Goal: Task Accomplishment & Management: Manage account settings

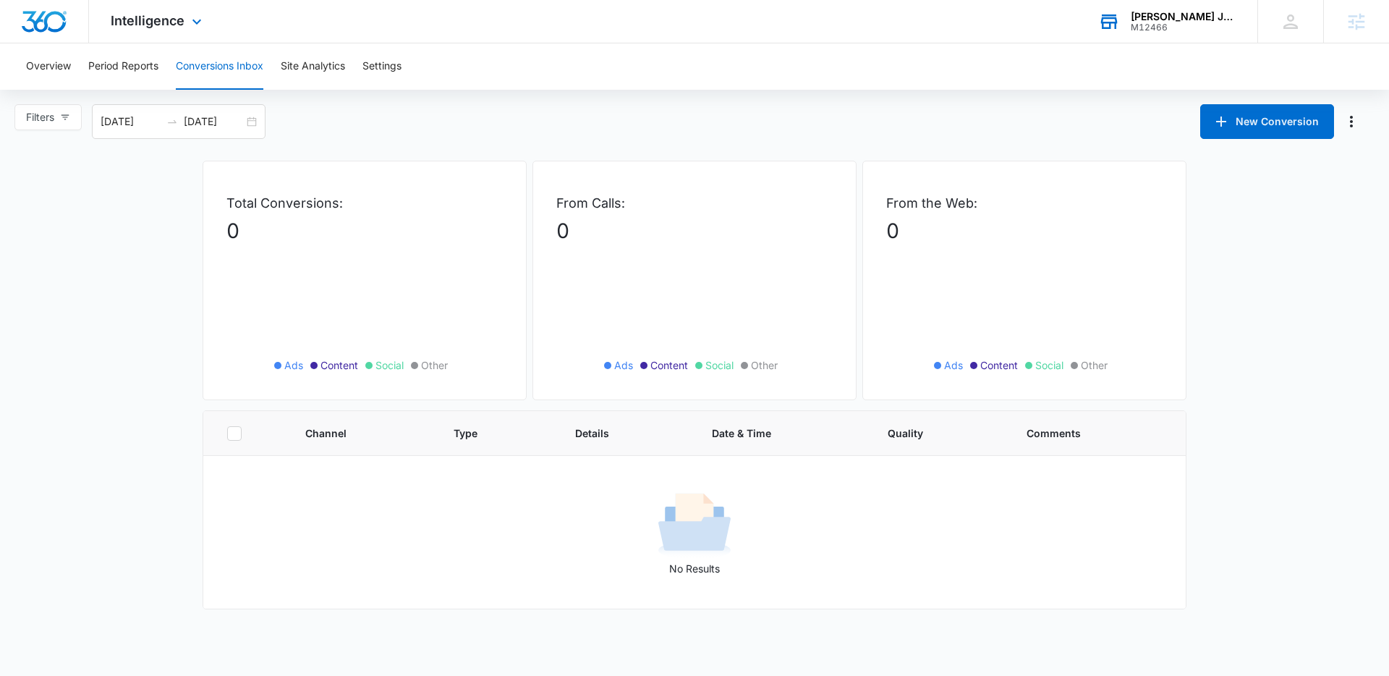
click at [1185, 15] on div "Riddle's Jewelry" at bounding box center [1184, 17] width 106 height 12
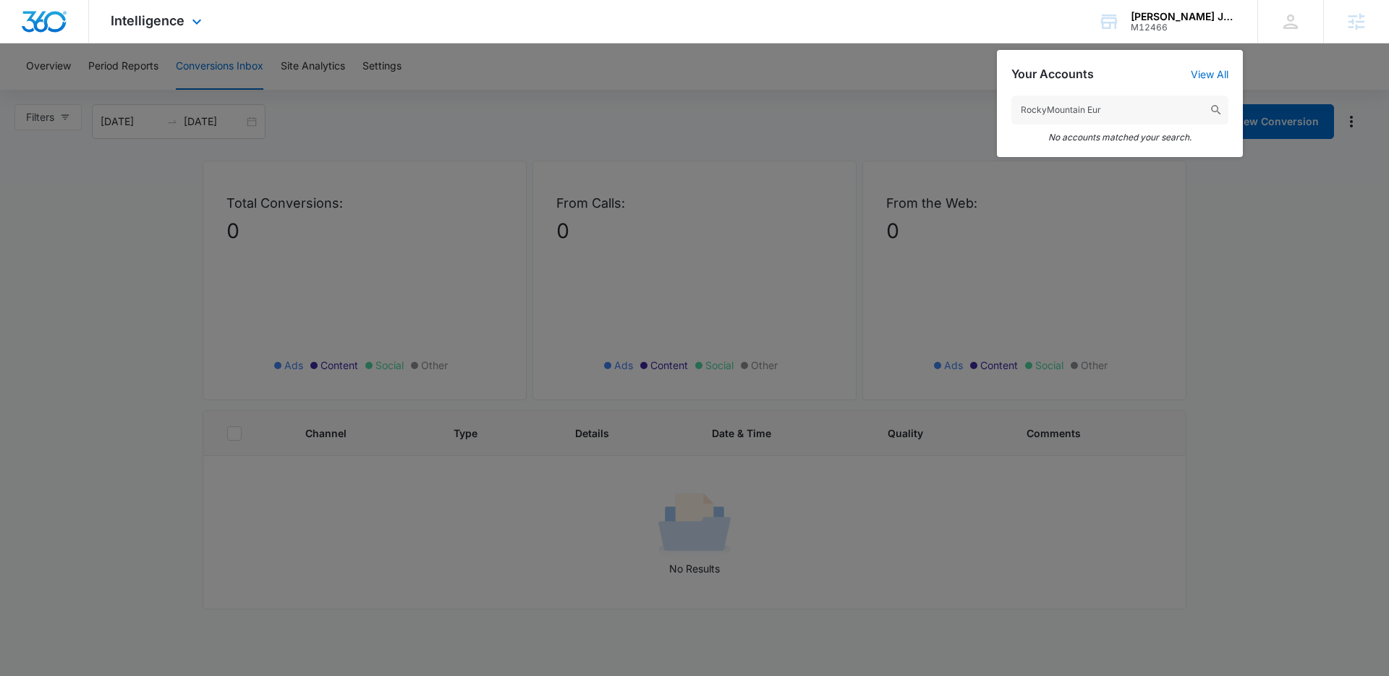
type input "RockyMountain Eur"
click at [38, 13] on img "Dashboard" at bounding box center [44, 22] width 46 height 22
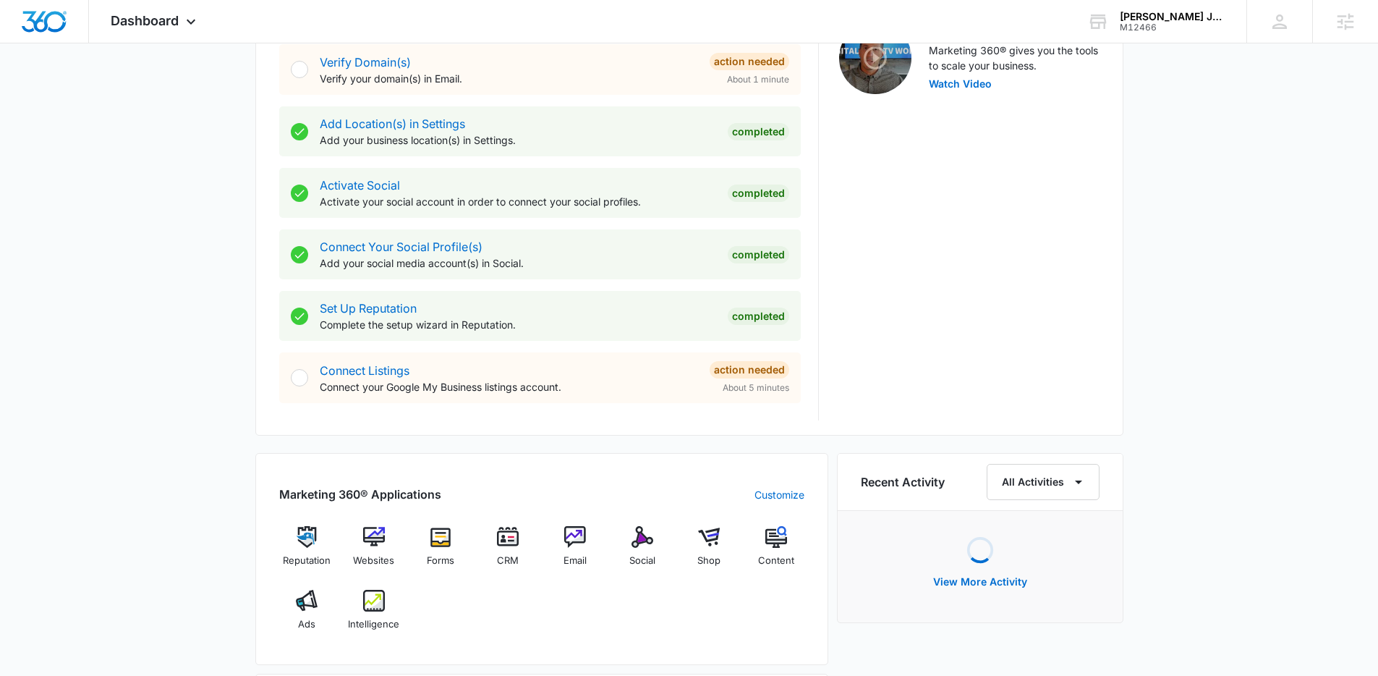
scroll to position [601, 0]
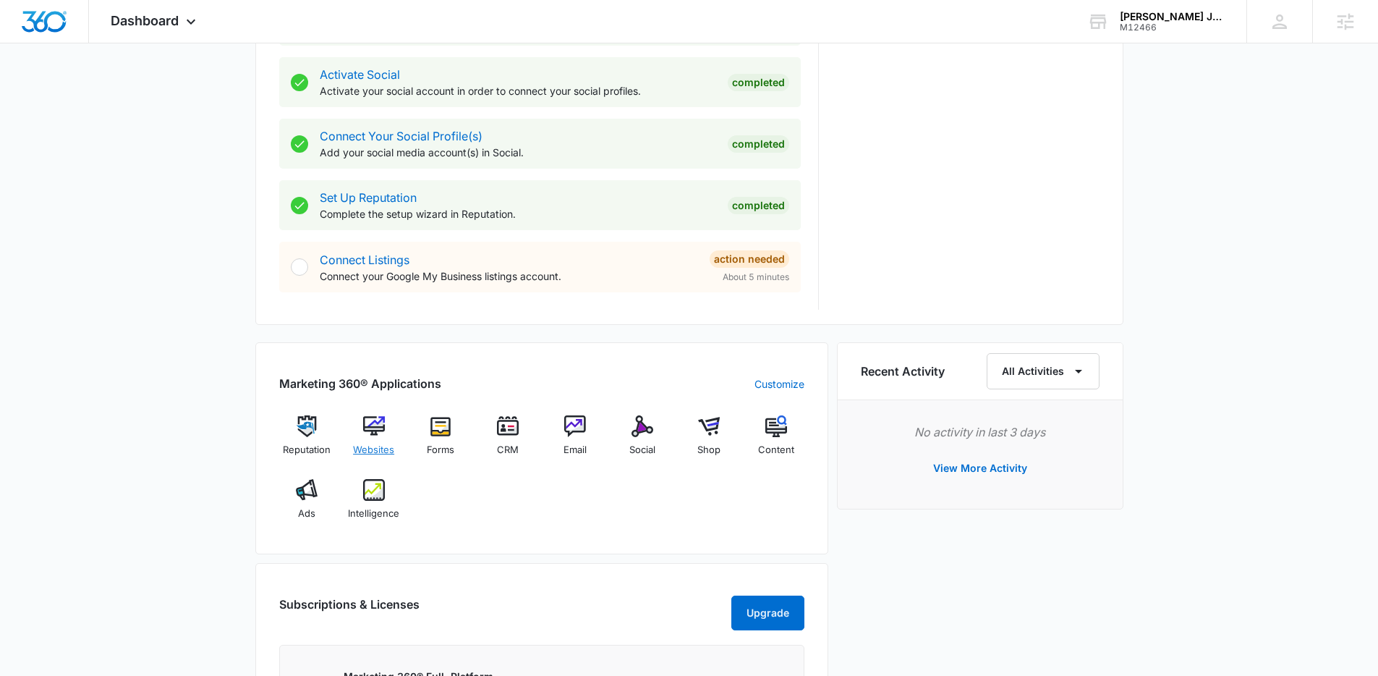
click at [373, 433] on img at bounding box center [374, 426] width 22 height 22
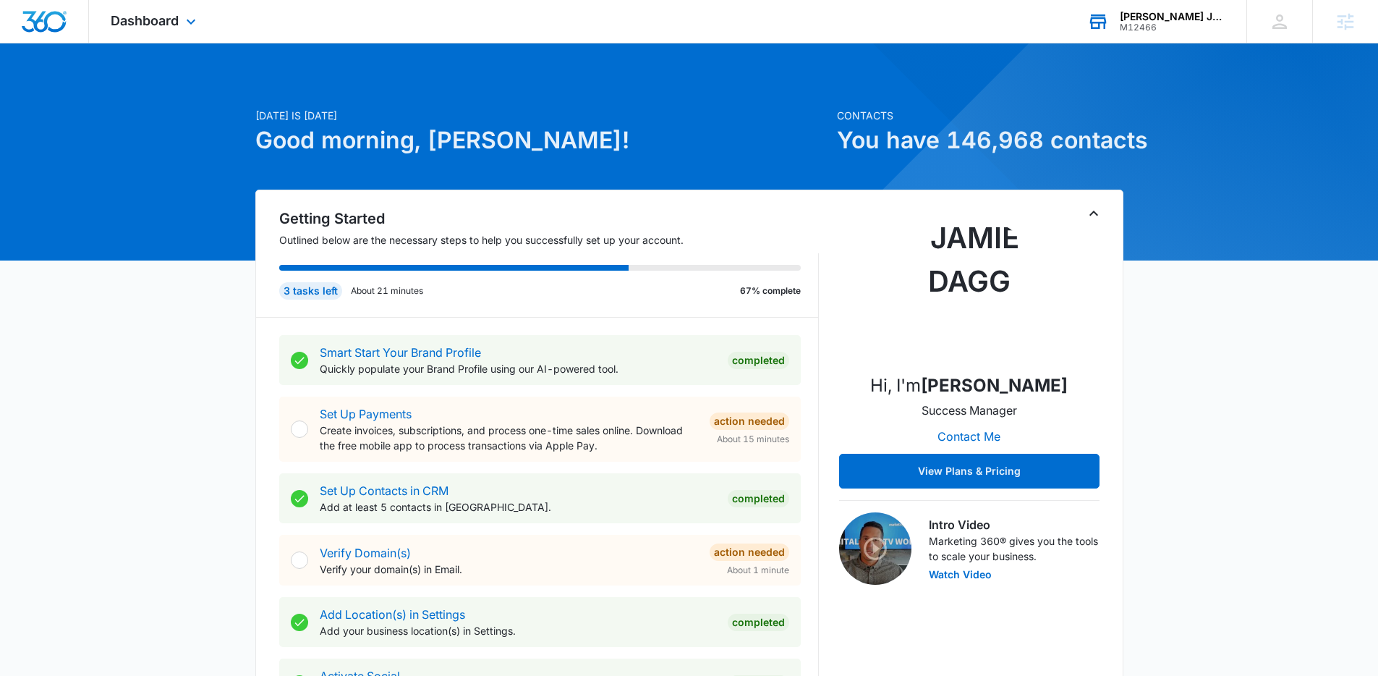
click at [1173, 22] on div "M12466" at bounding box center [1173, 27] width 106 height 10
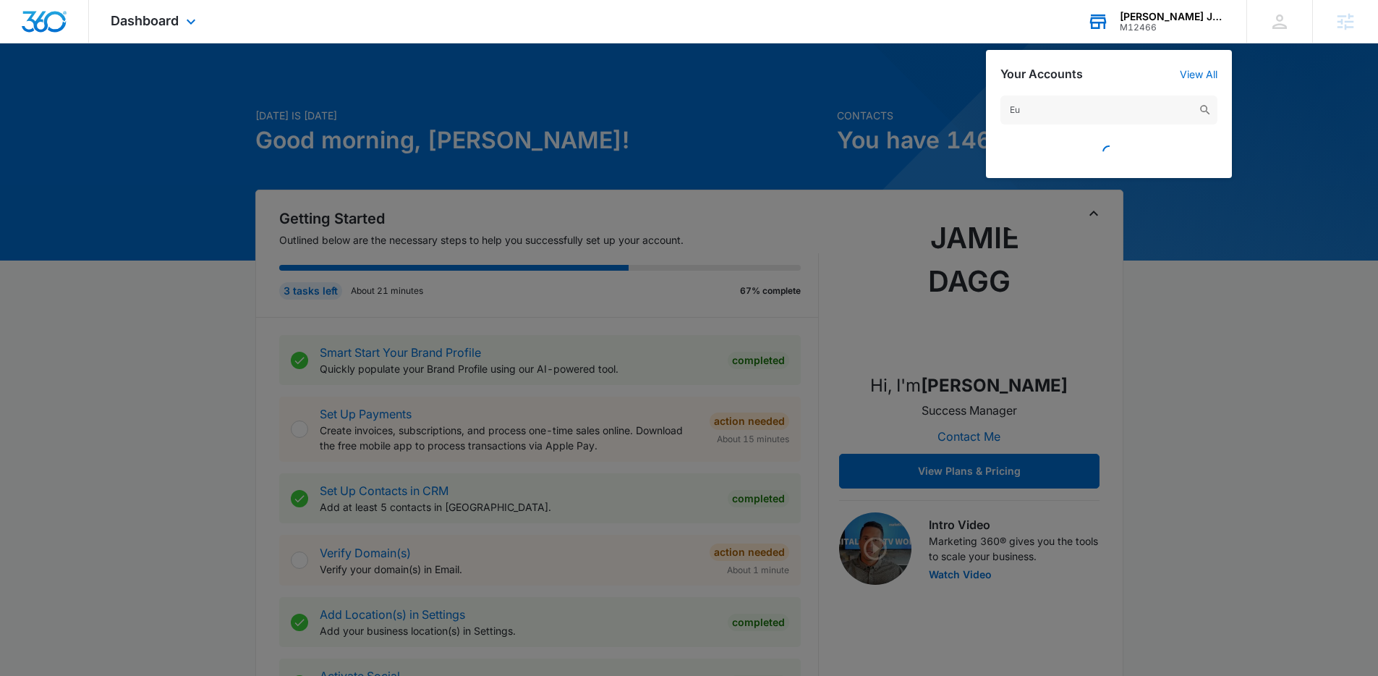
type input "E"
type input "RockyMountain"
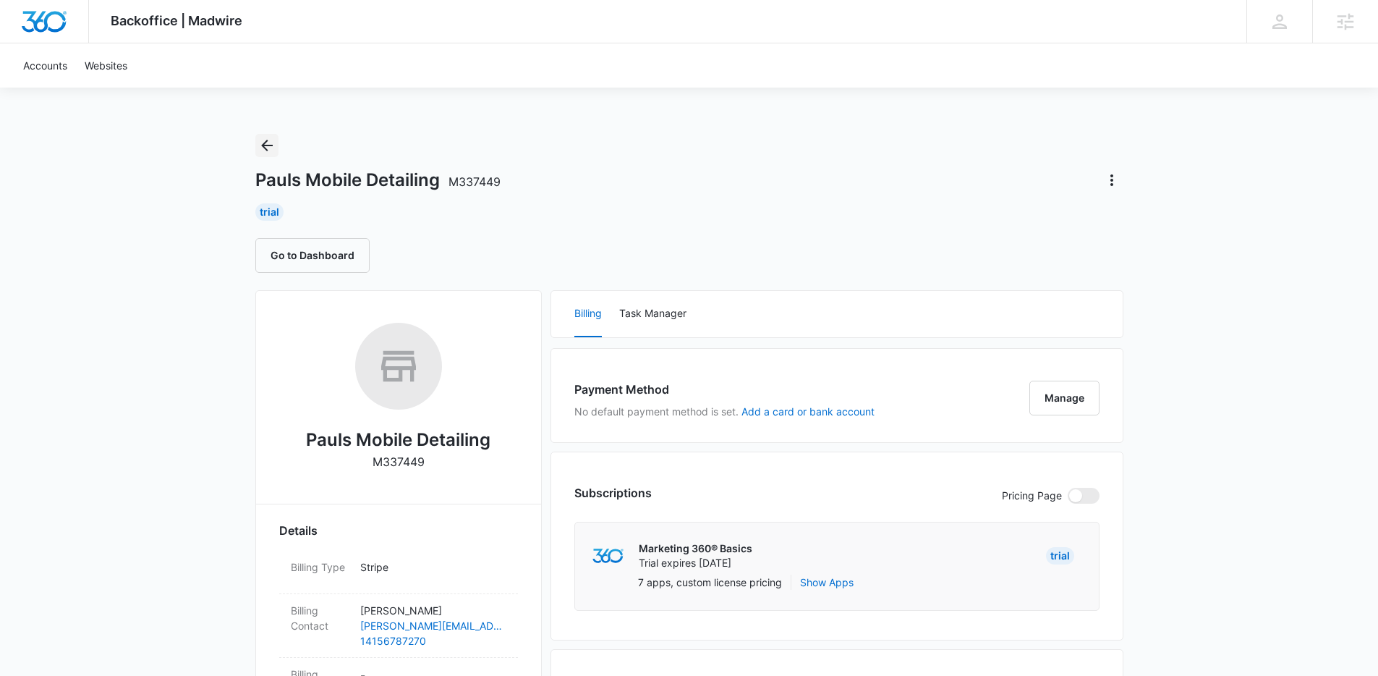
click at [270, 143] on icon "Back" at bounding box center [266, 145] width 17 height 17
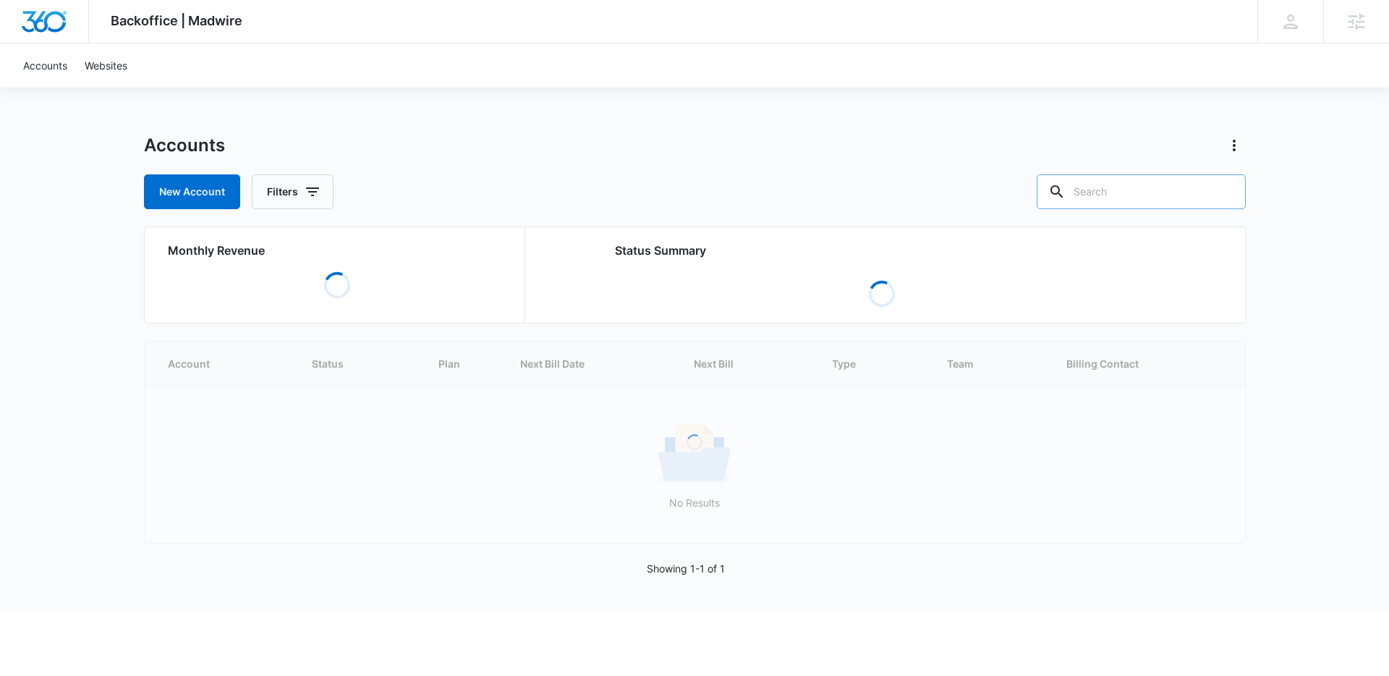
click at [1146, 192] on input "text" at bounding box center [1141, 191] width 209 height 35
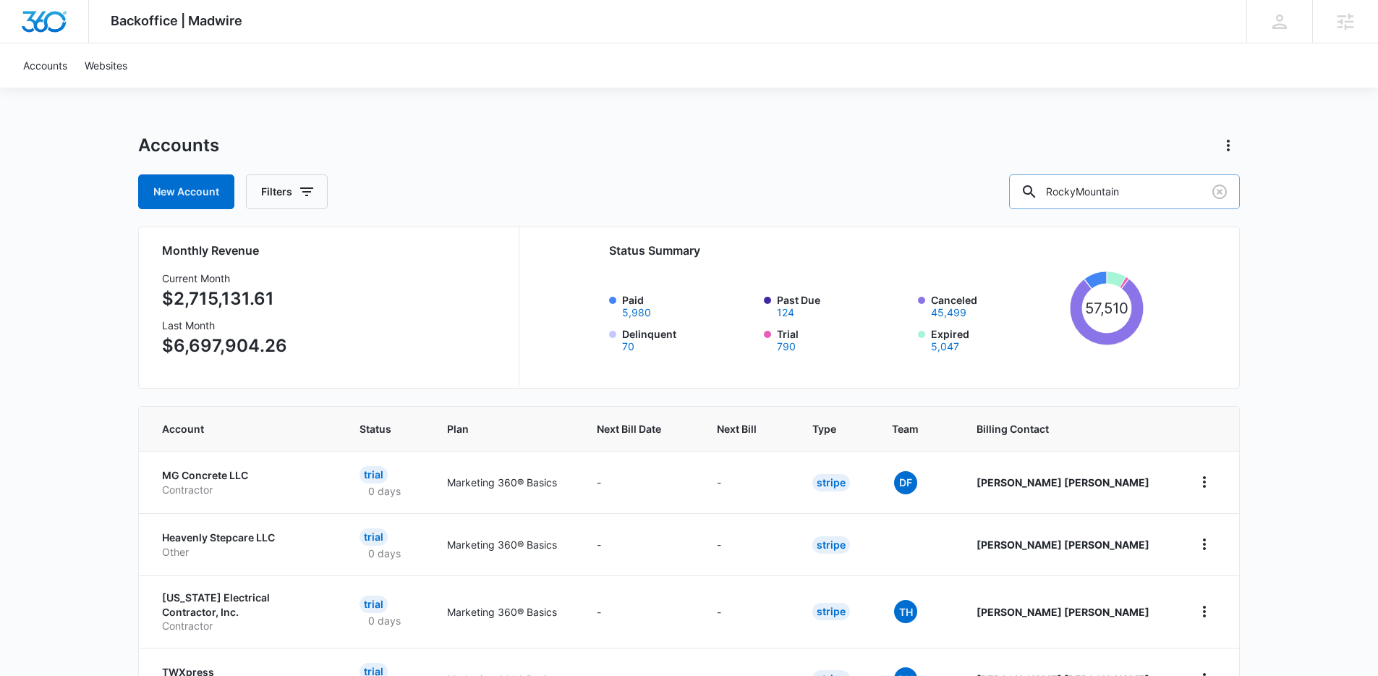
type input "RockyMountain"
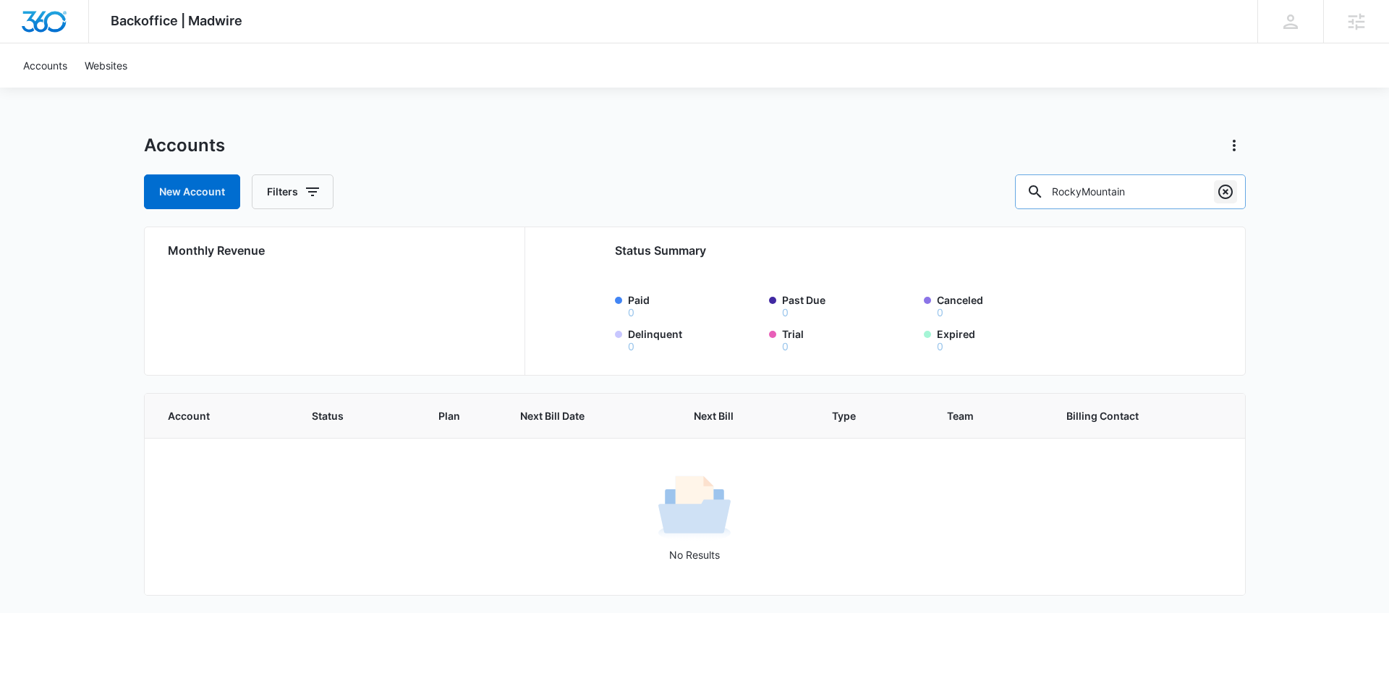
click at [1221, 192] on icon "Clear" at bounding box center [1225, 191] width 17 height 17
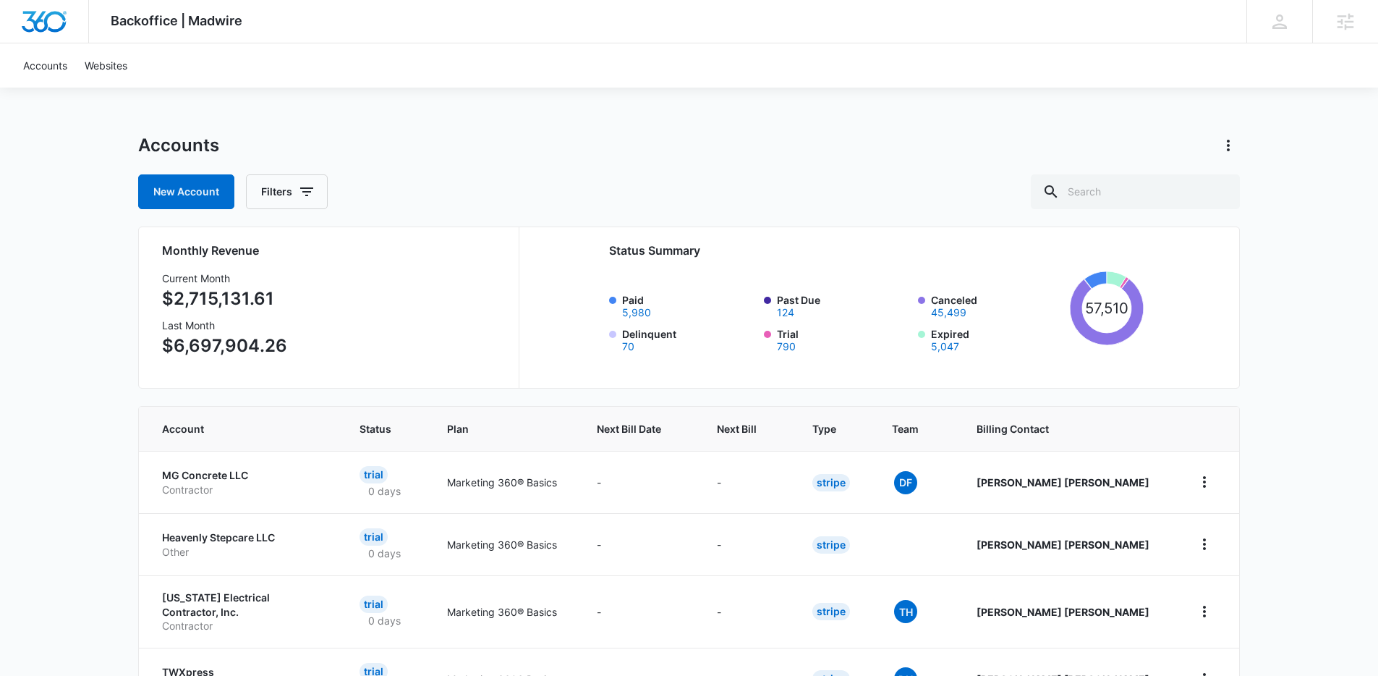
click at [851, 130] on div "Backoffice | Madwire Apps Settings KL Kyle Lewis kyle.lewis@marketing360.com My…" at bounding box center [689, 586] width 1378 height 1173
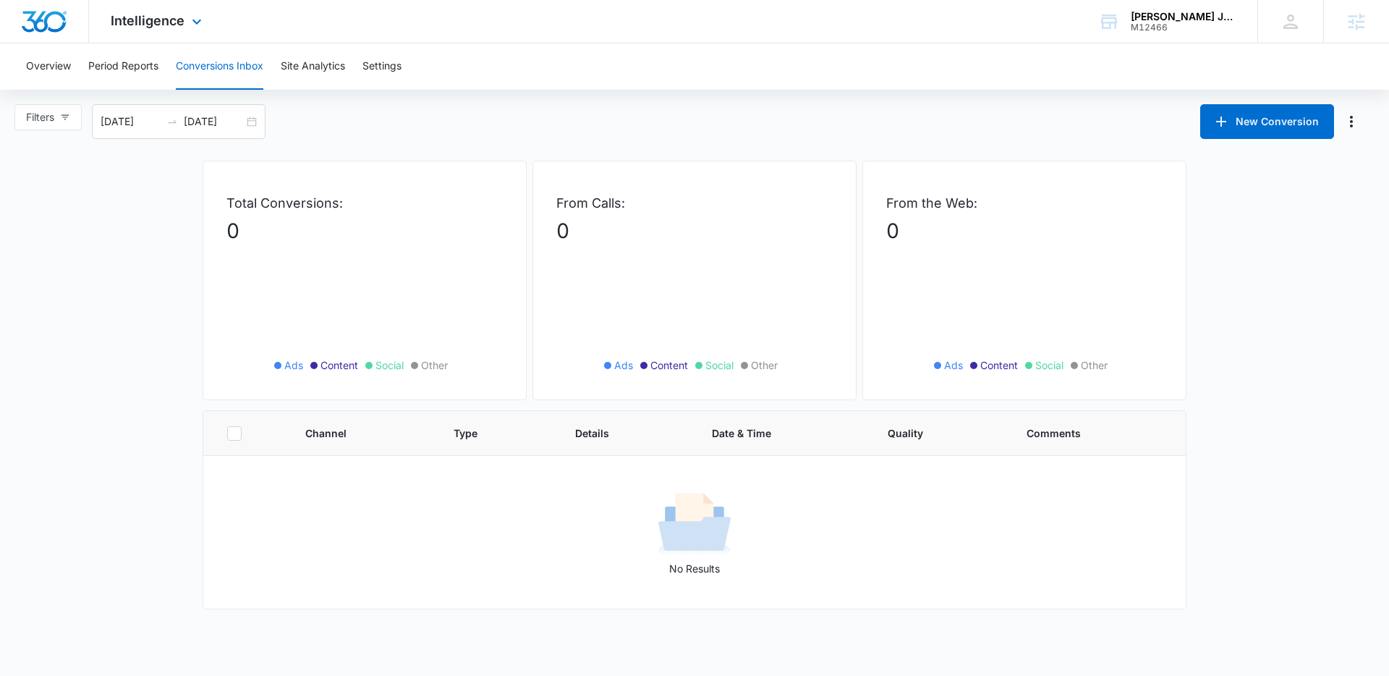
click at [50, 16] on img "Dashboard" at bounding box center [44, 22] width 46 height 22
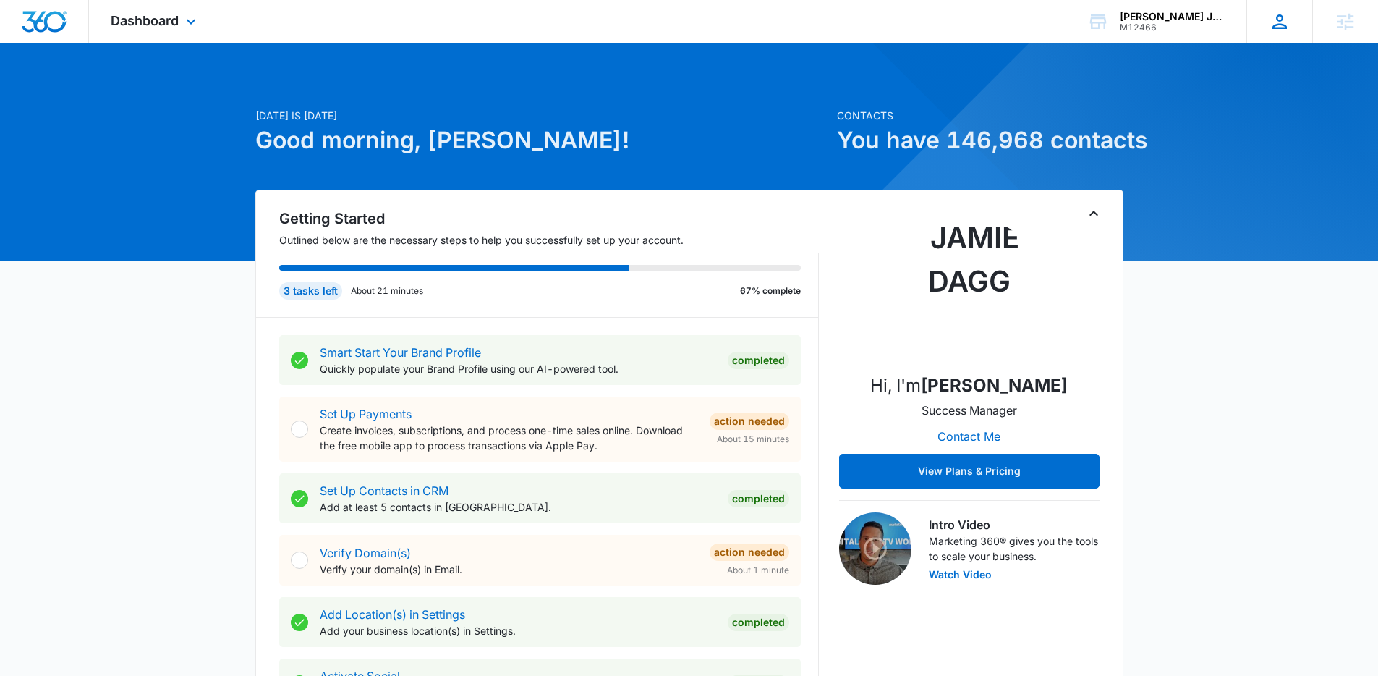
click at [1267, 20] on div "KL [PERSON_NAME] [PERSON_NAME][EMAIL_ADDRESS][PERSON_NAME][DOMAIN_NAME] My Prof…" at bounding box center [1279, 21] width 66 height 43
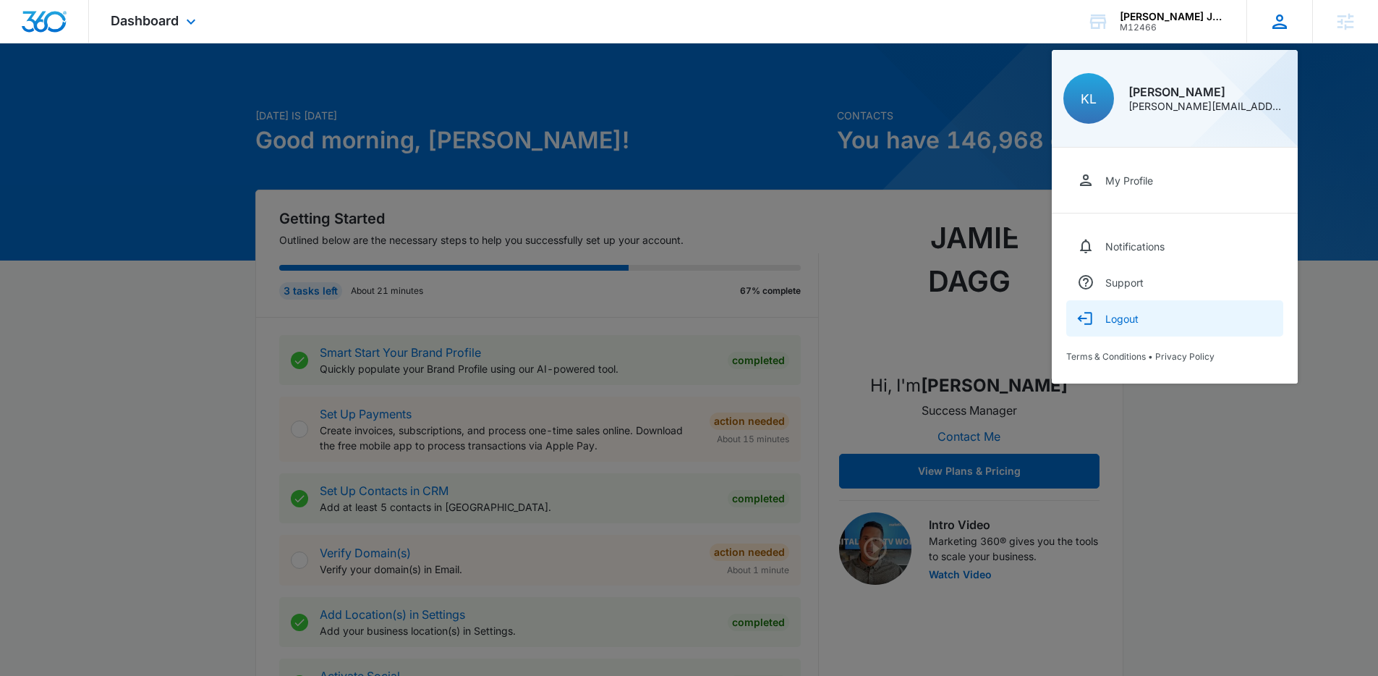
click at [1121, 319] on div "Logout" at bounding box center [1121, 319] width 33 height 12
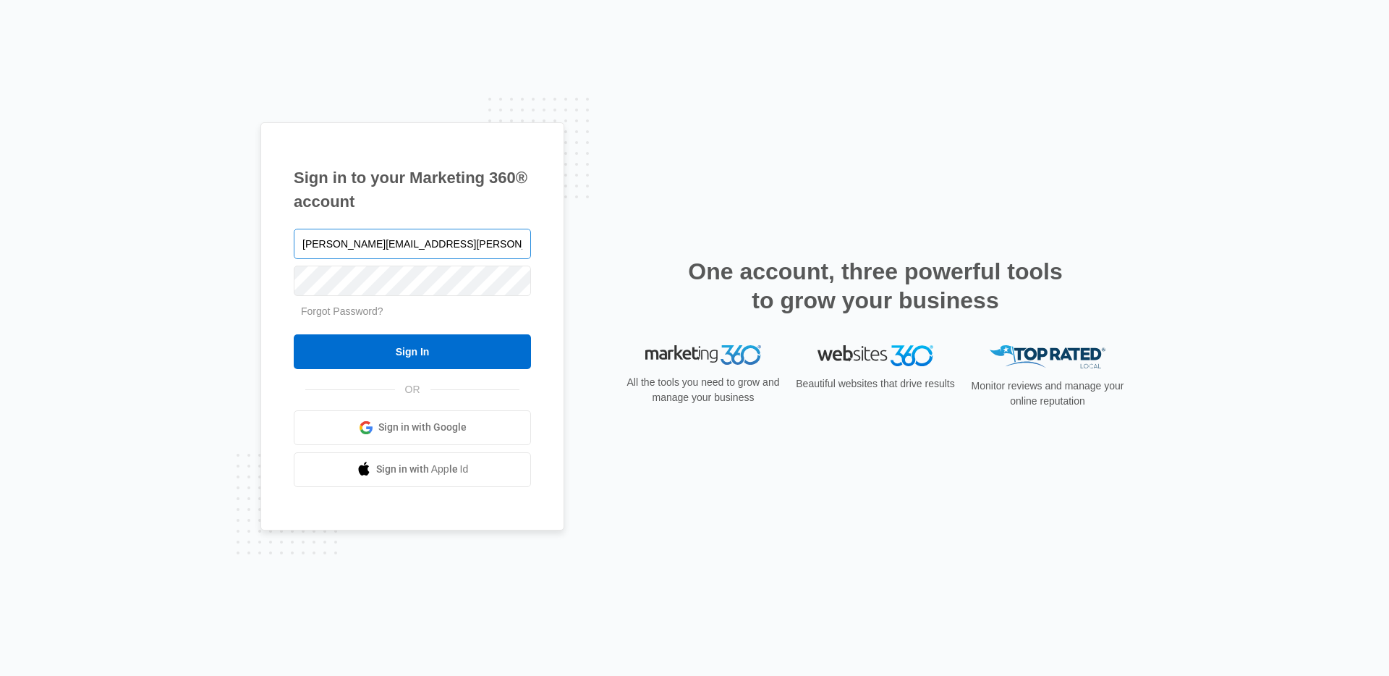
click at [448, 247] on input "[PERSON_NAME][EMAIL_ADDRESS][PERSON_NAME][DOMAIN_NAME]" at bounding box center [412, 244] width 237 height 30
type input "[PERSON_NAME][EMAIL_ADDRESS][DOMAIN_NAME]"
click at [431, 341] on input "Sign In" at bounding box center [412, 351] width 237 height 35
